Goal: Entertainment & Leisure: Consume media (video, audio)

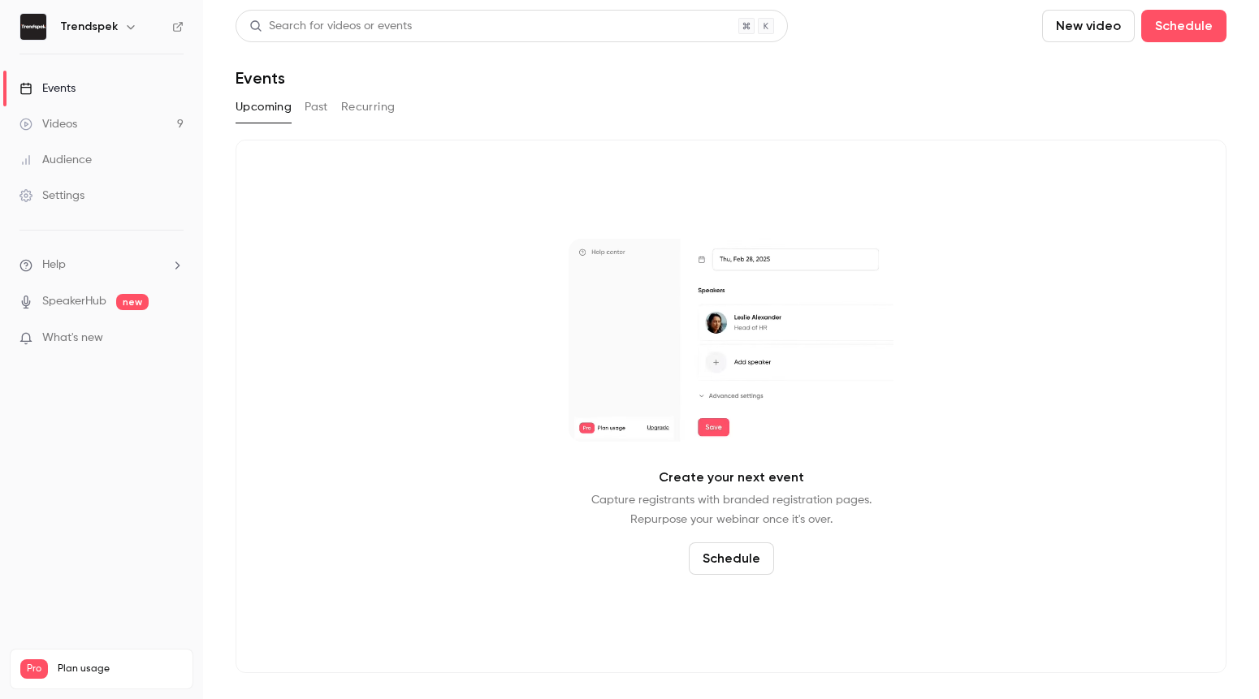
click at [114, 137] on link "Videos 9" at bounding box center [101, 124] width 203 height 36
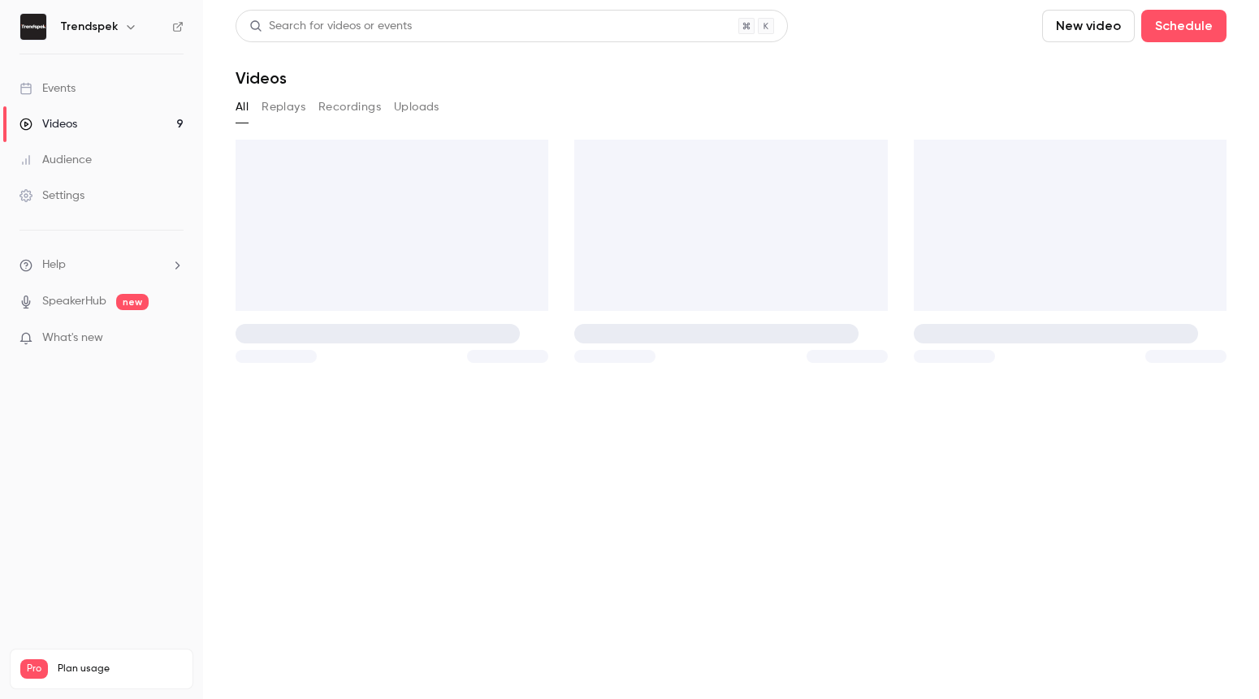
click at [293, 110] on main "Search for videos or events New video Schedule Videos All Replays Recordings Up…" at bounding box center [731, 349] width 1056 height 699
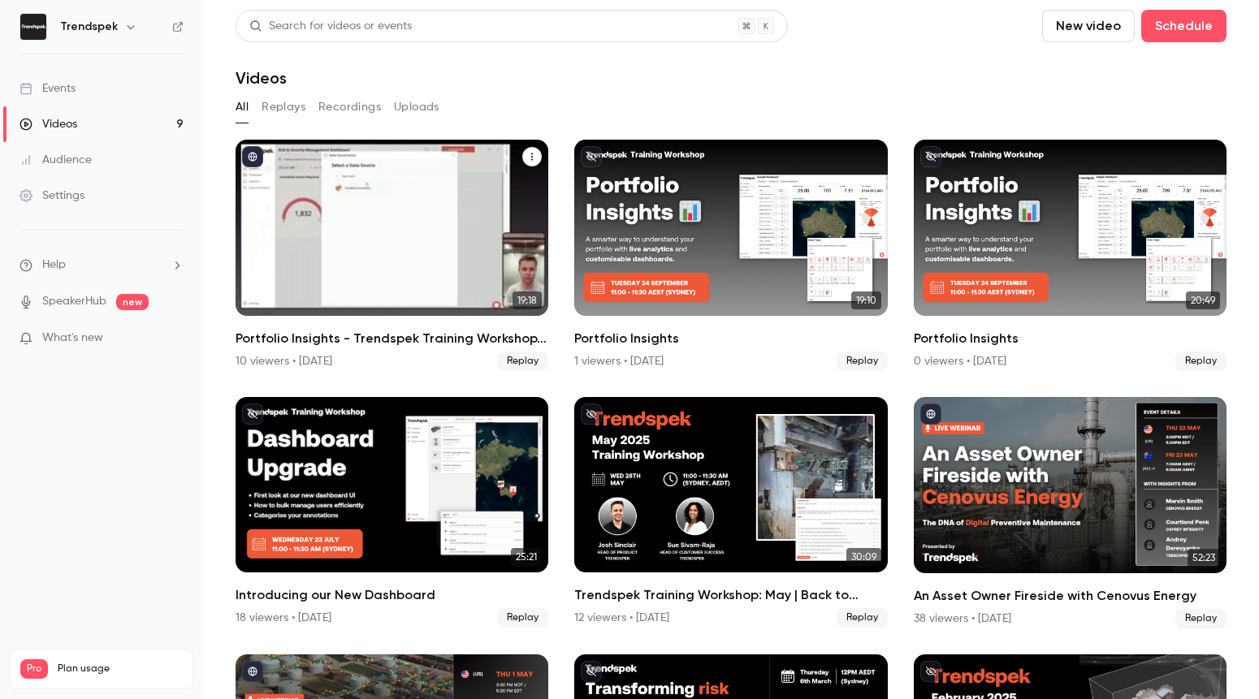
click at [537, 160] on button "Portfolio Insights - Trendspek Training Workshop, Oct 1st" at bounding box center [531, 156] width 19 height 19
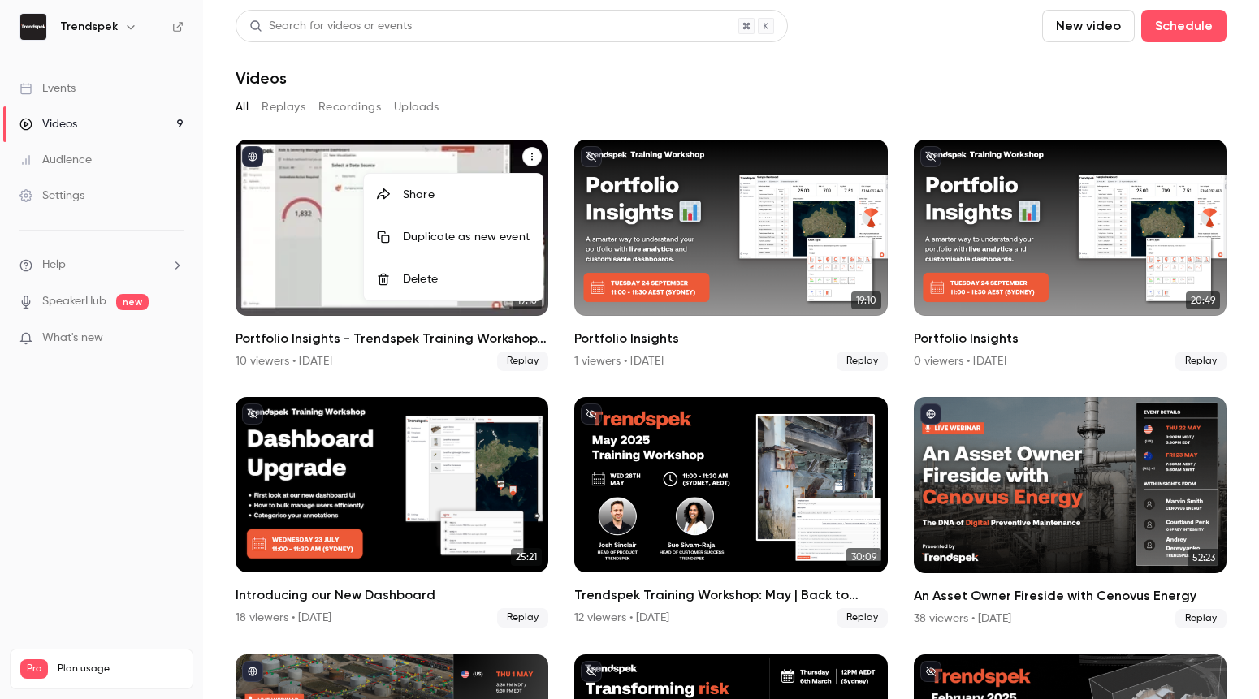
click at [496, 200] on div "Share" at bounding box center [466, 195] width 127 height 16
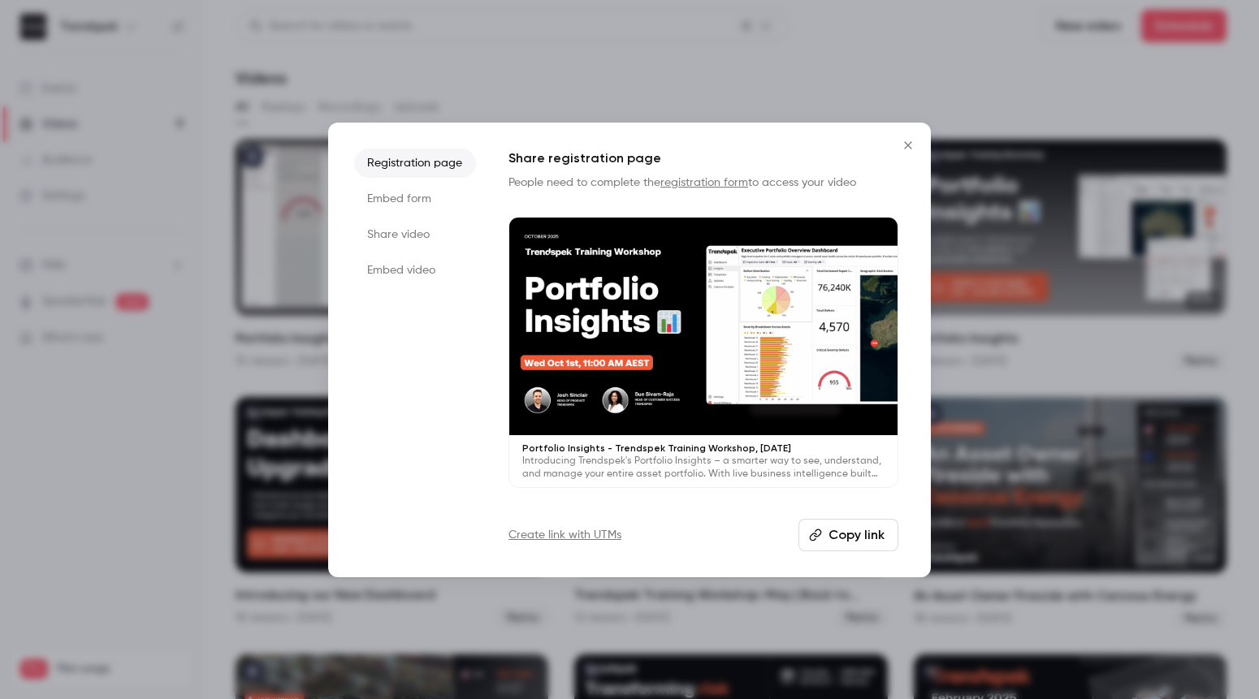
click at [412, 241] on li "Share video" at bounding box center [415, 234] width 122 height 29
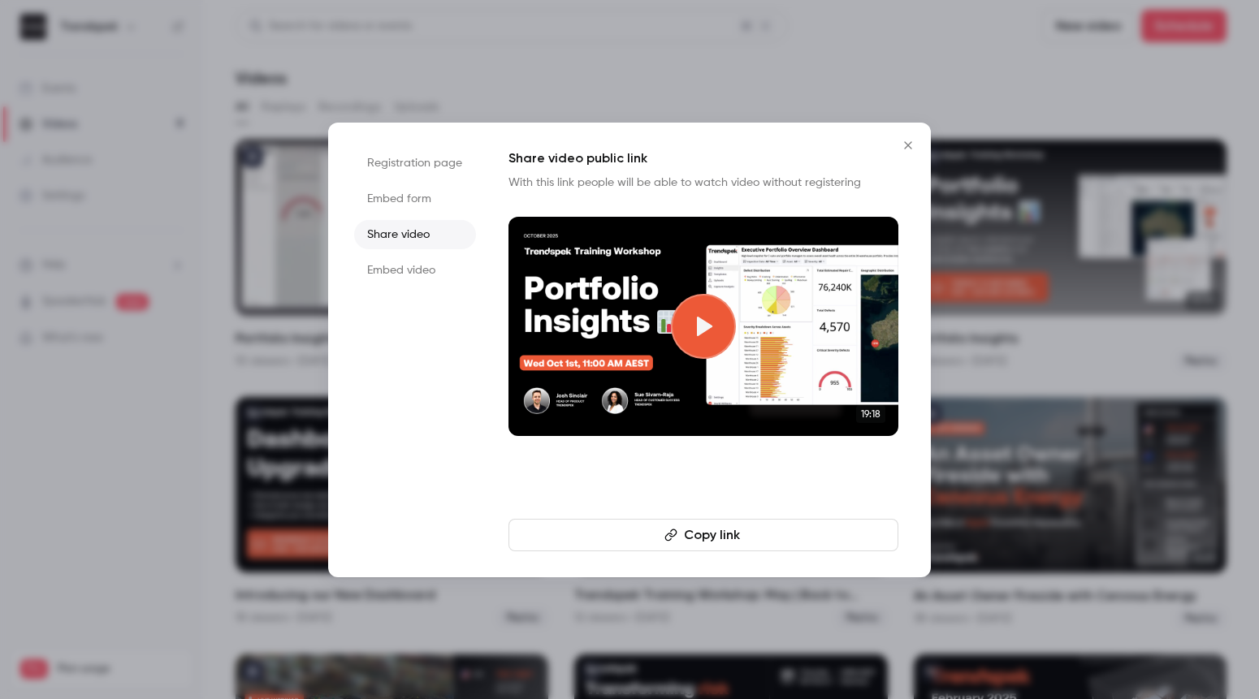
click at [719, 531] on button "Copy link" at bounding box center [703, 535] width 390 height 32
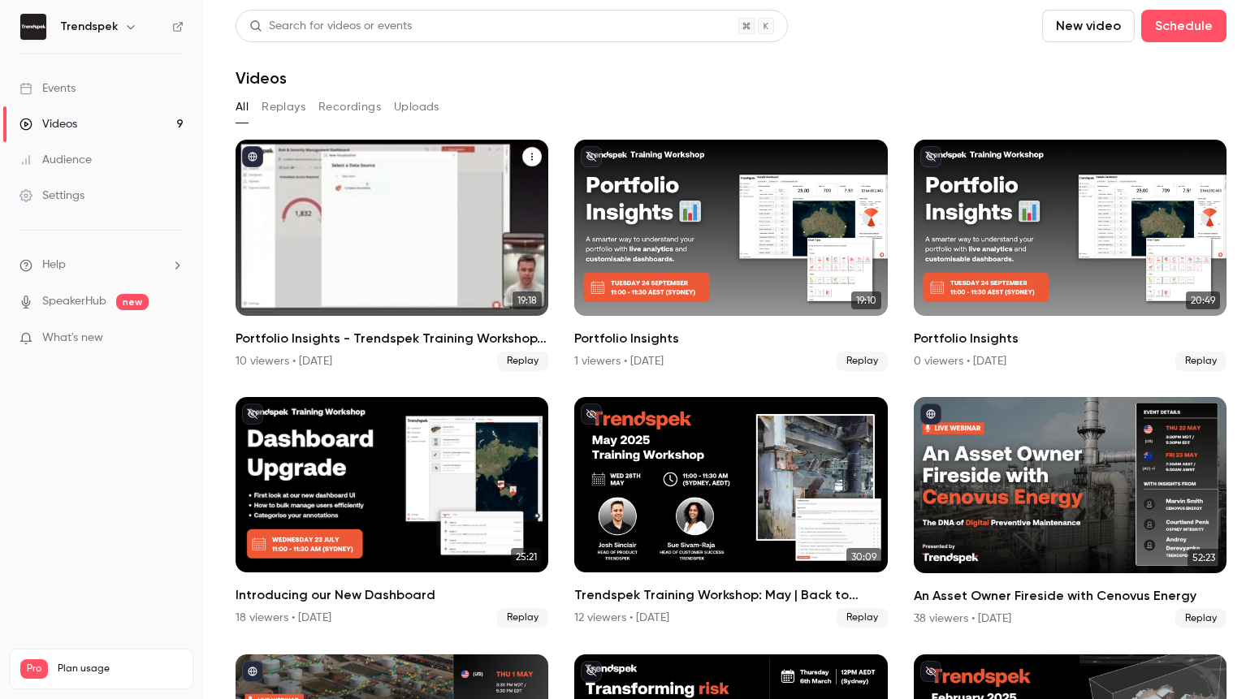
click at [459, 251] on div "Portfolio Insights - Trendspek Training Workshop, Oct 1st" at bounding box center [391, 228] width 313 height 176
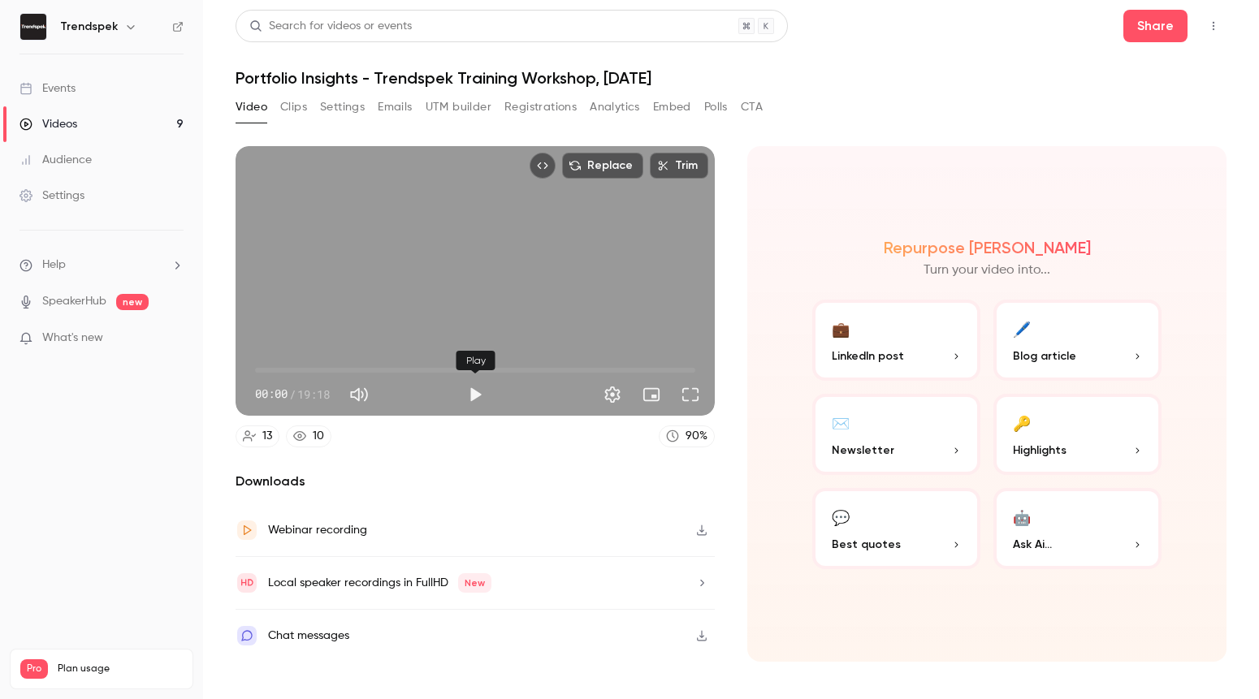
click at [468, 405] on button "Play" at bounding box center [475, 394] width 32 height 32
click at [352, 371] on span "04:14" at bounding box center [475, 370] width 440 height 26
click at [697, 395] on button "Full screen" at bounding box center [690, 394] width 32 height 32
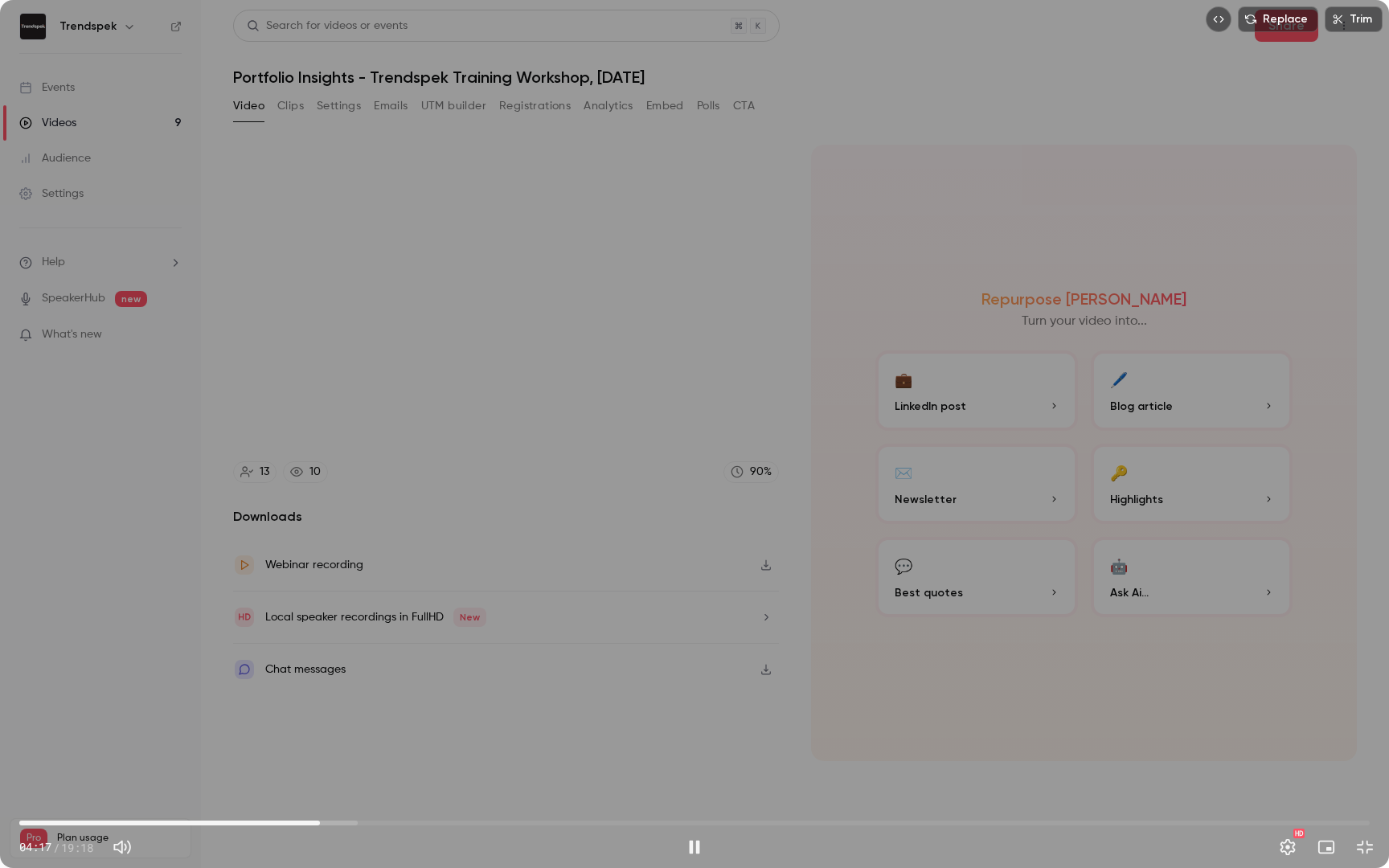
click at [1245, 169] on div "Replace Trim 04:17 04:17 / 19:18 HD" at bounding box center [694, 434] width 1389 height 868
click at [298, 691] on span "04:17" at bounding box center [694, 822] width 1350 height 26
click at [690, 691] on button "Play" at bounding box center [694, 847] width 32 height 32
type input "***"
click at [378, 691] on span "05:07" at bounding box center [694, 822] width 1350 height 26
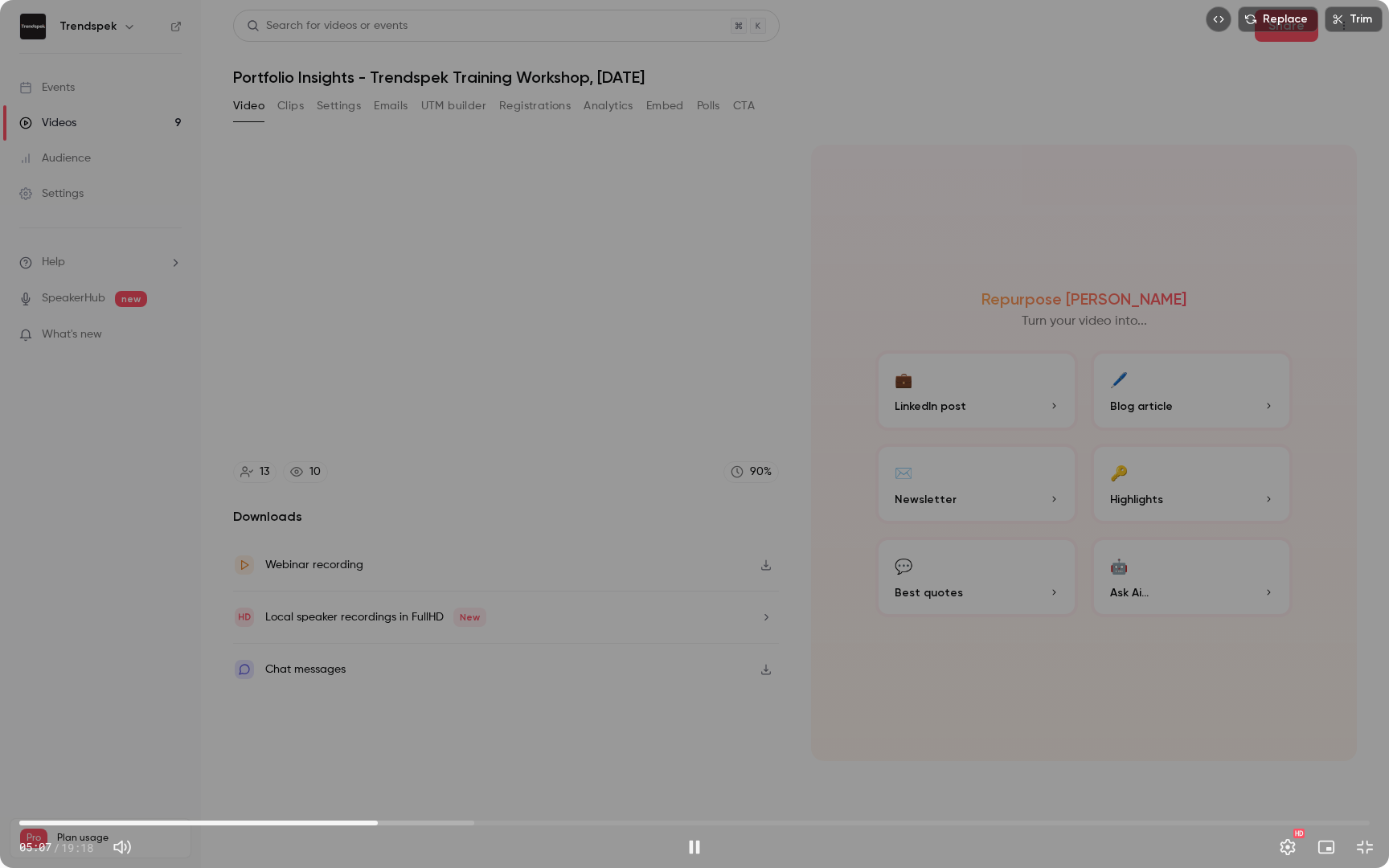
click at [424, 691] on span "05:07" at bounding box center [694, 822] width 1350 height 26
click at [374, 691] on span "05:04" at bounding box center [694, 822] width 1350 height 26
click at [351, 691] on span "04:44" at bounding box center [694, 822] width 1350 height 26
click at [355, 691] on span "04:46" at bounding box center [352, 822] width 5 height 5
click at [359, 691] on span "04:50" at bounding box center [357, 822] width 5 height 5
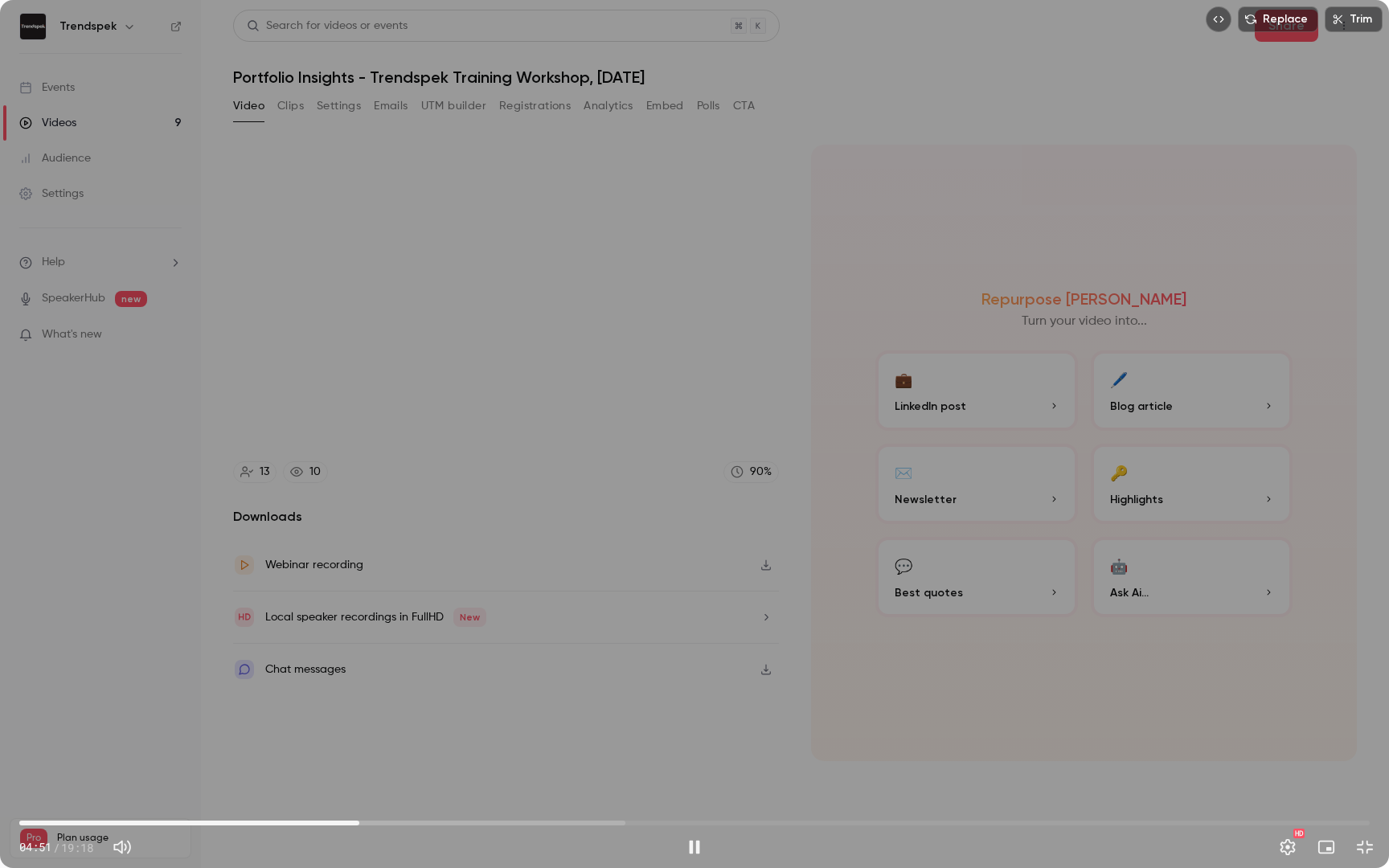
click at [361, 691] on span "04:51" at bounding box center [359, 822] width 5 height 5
click at [365, 691] on span "04:57" at bounding box center [365, 822] width 5 height 5
click at [391, 691] on span "05:19" at bounding box center [694, 822] width 1350 height 26
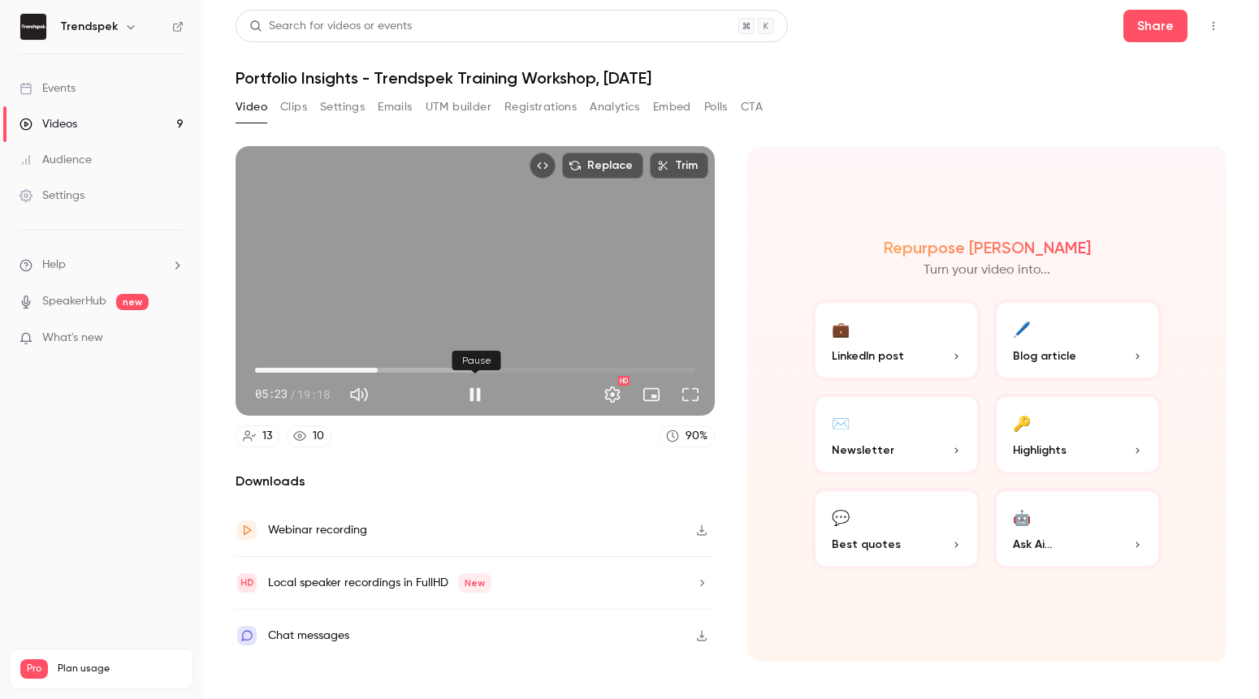
click at [475, 400] on button "Pause" at bounding box center [475, 394] width 32 height 32
click at [689, 399] on button "Full screen" at bounding box center [690, 394] width 32 height 32
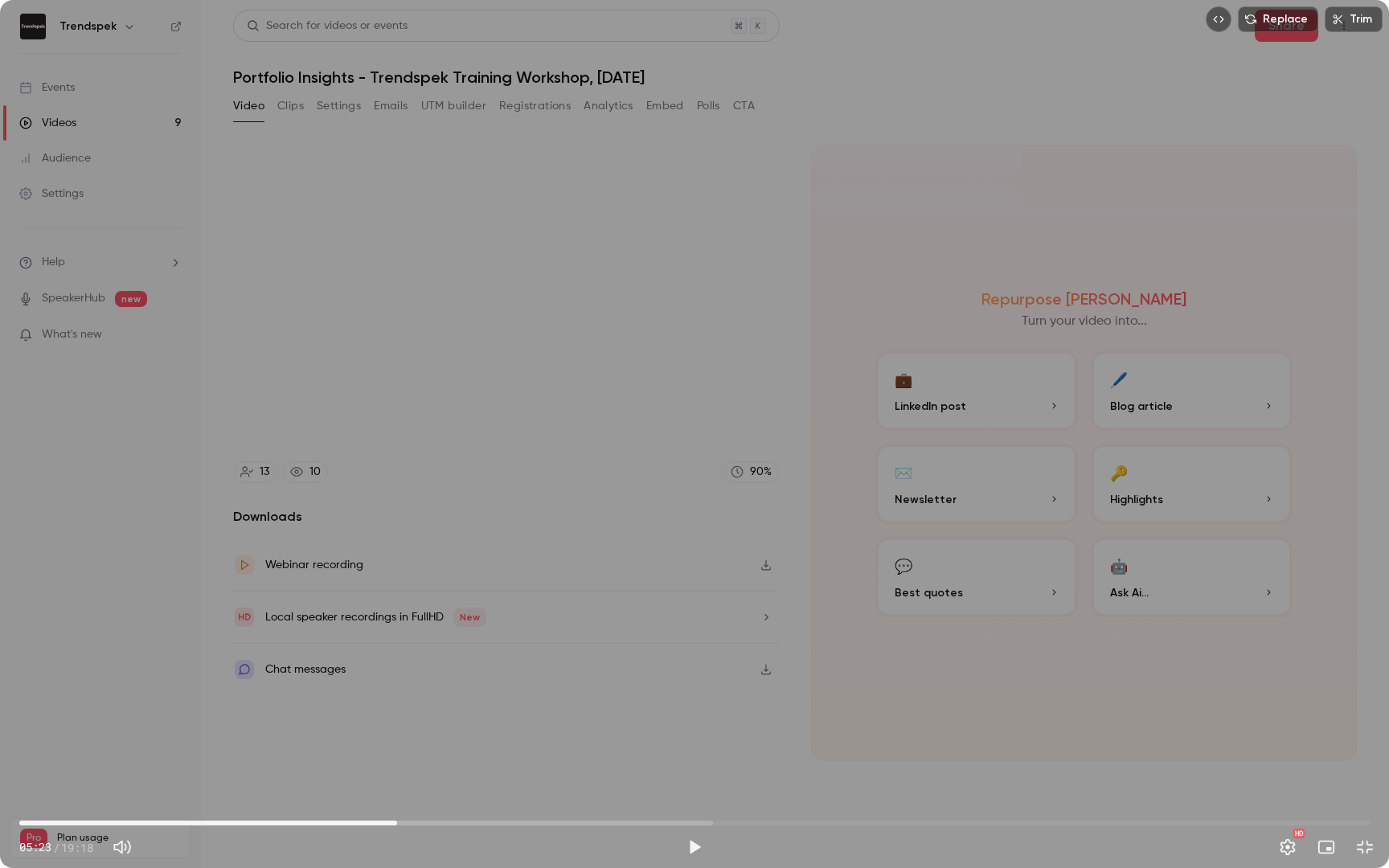
click at [526, 691] on span "05:23" at bounding box center [694, 822] width 1350 height 26
click at [483, 691] on span "06:37" at bounding box center [694, 822] width 1350 height 26
click at [702, 691] on button "Play" at bounding box center [694, 847] width 32 height 32
click at [494, 691] on span "06:46" at bounding box center [694, 822] width 1350 height 26
click at [511, 691] on span "07:01" at bounding box center [694, 822] width 1350 height 26
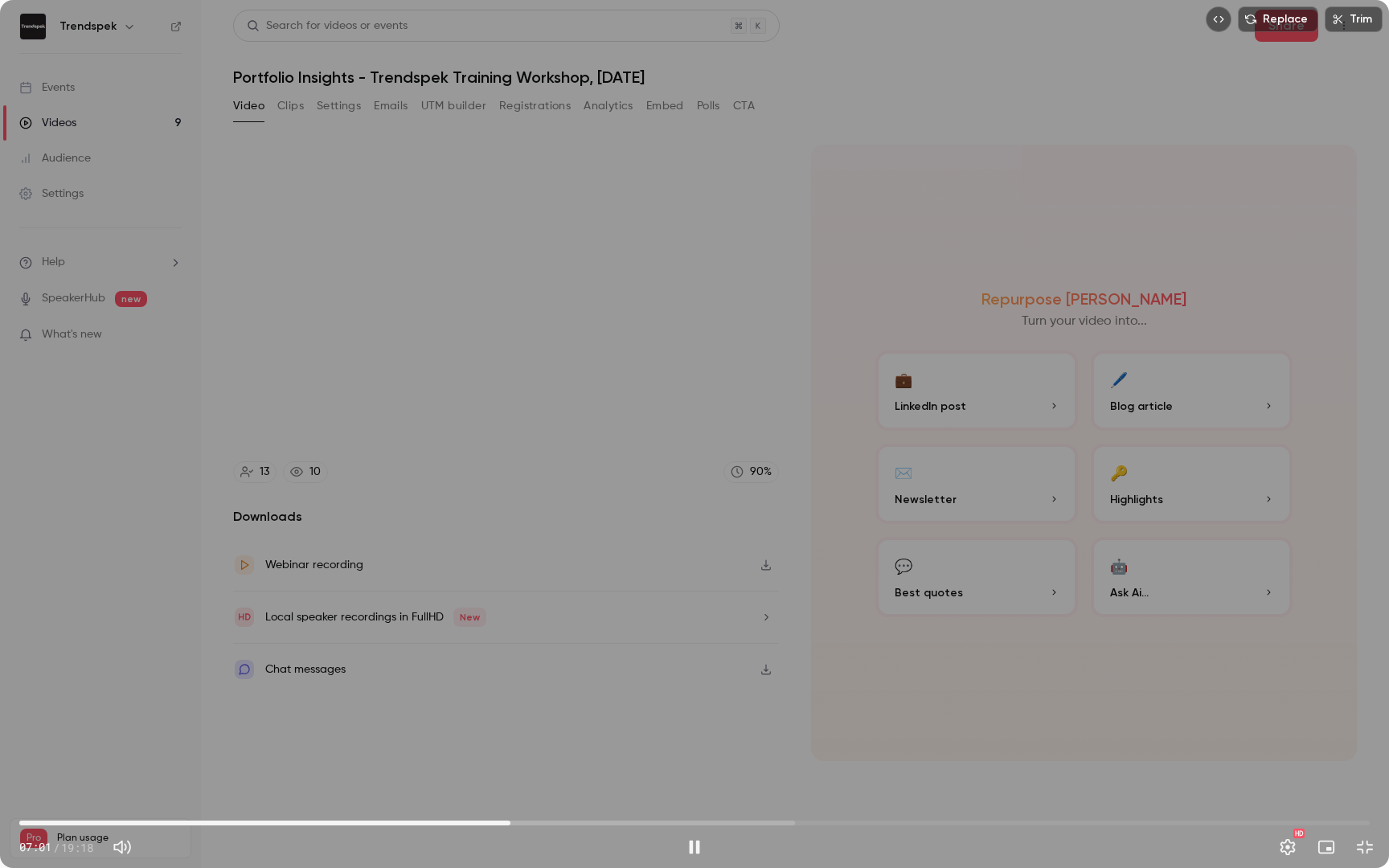
click at [525, 691] on span "07:01" at bounding box center [694, 822] width 1350 height 26
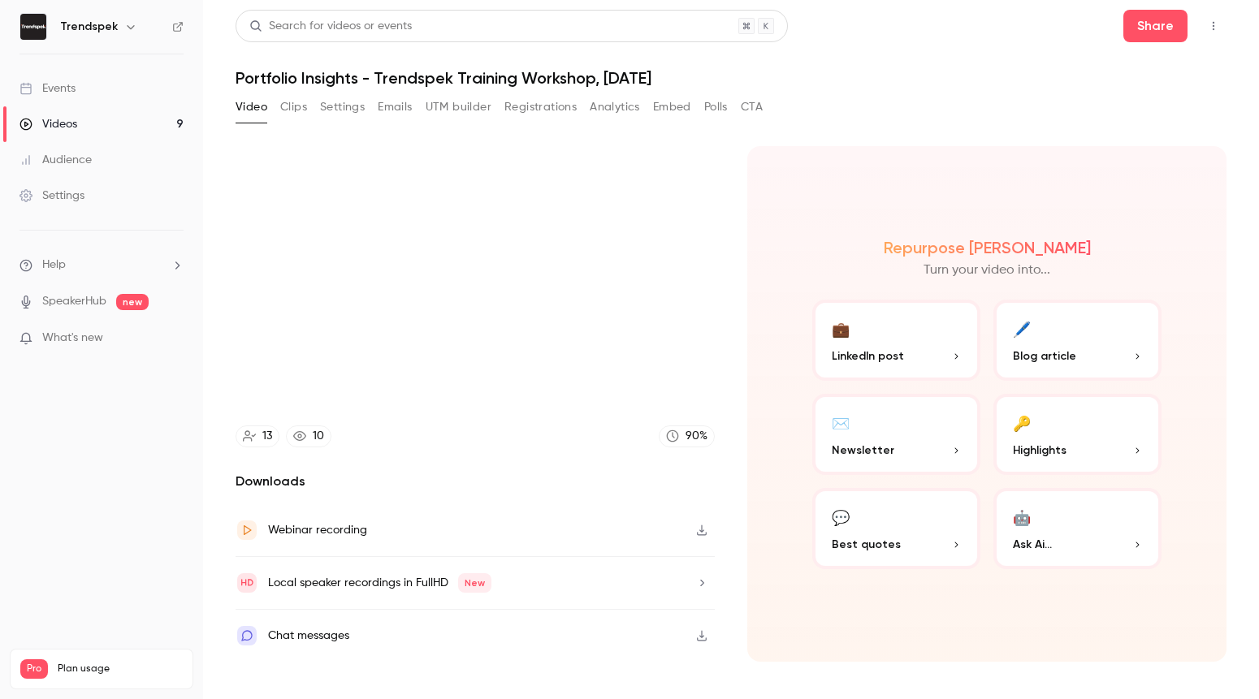
type input "*****"
